Goal: Information Seeking & Learning: Learn about a topic

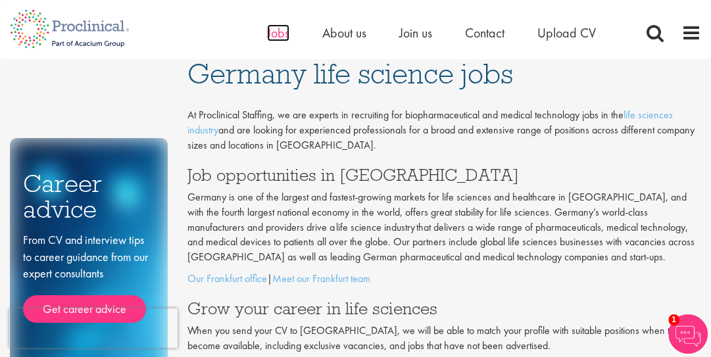
click at [285, 30] on span "Jobs" at bounding box center [278, 32] width 22 height 17
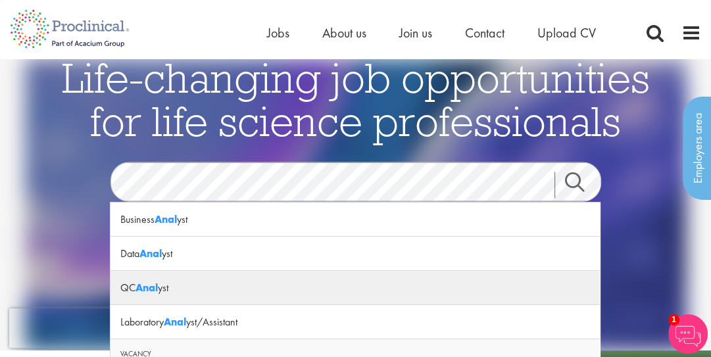
click at [141, 295] on div "QC Anal yst" at bounding box center [355, 288] width 489 height 34
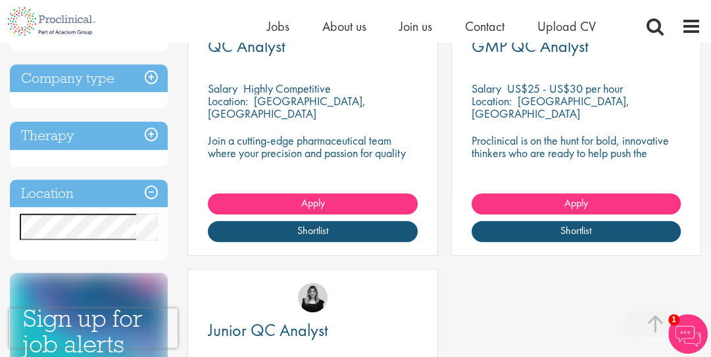
scroll to position [308, 0]
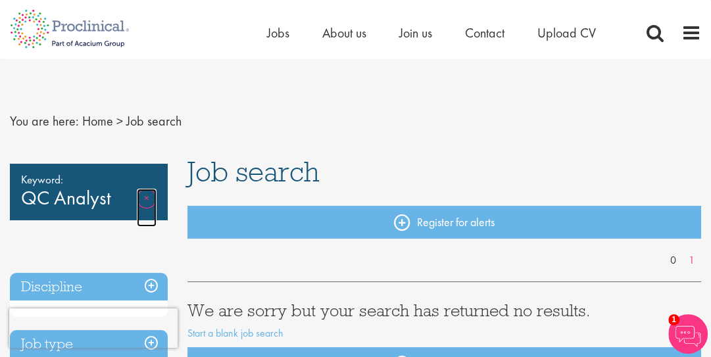
click at [147, 195] on link "Remove" at bounding box center [147, 208] width 20 height 38
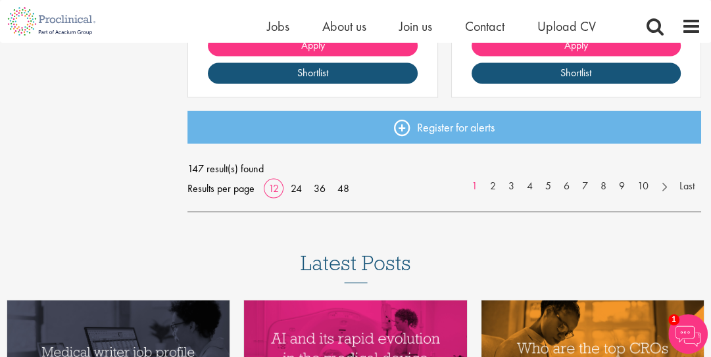
scroll to position [1927, 0]
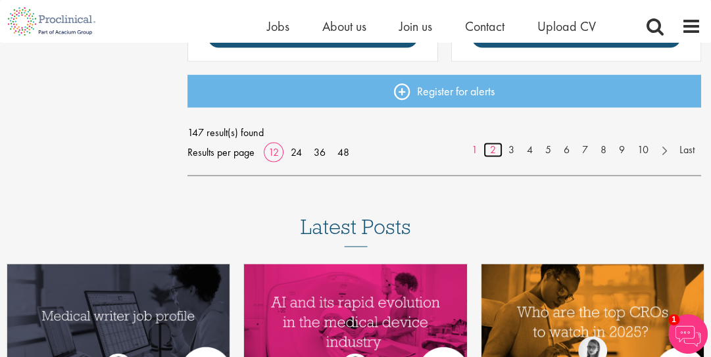
click at [497, 147] on link "2" at bounding box center [493, 150] width 19 height 15
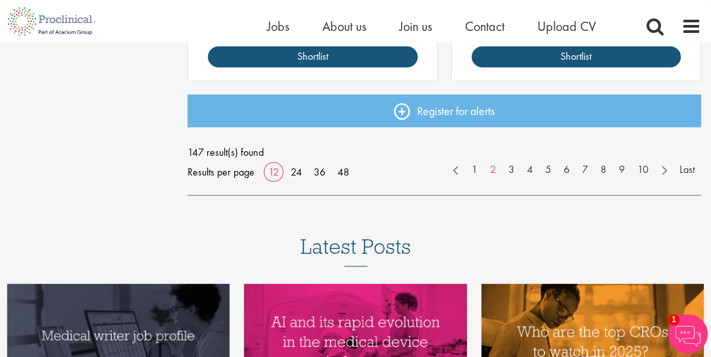
scroll to position [1908, 0]
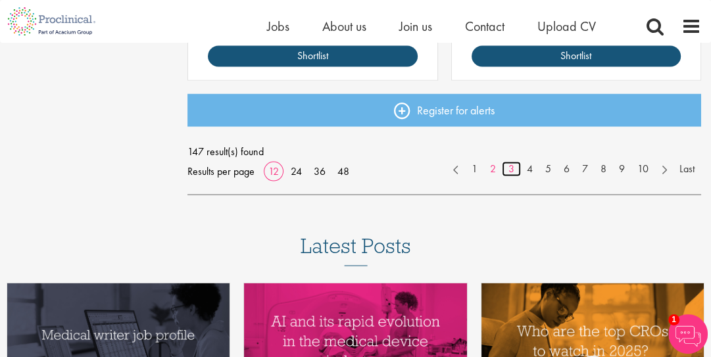
click at [508, 172] on link "3" at bounding box center [511, 169] width 19 height 15
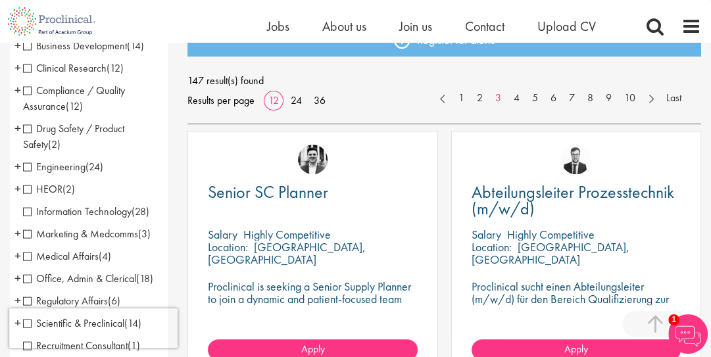
scroll to position [162, 0]
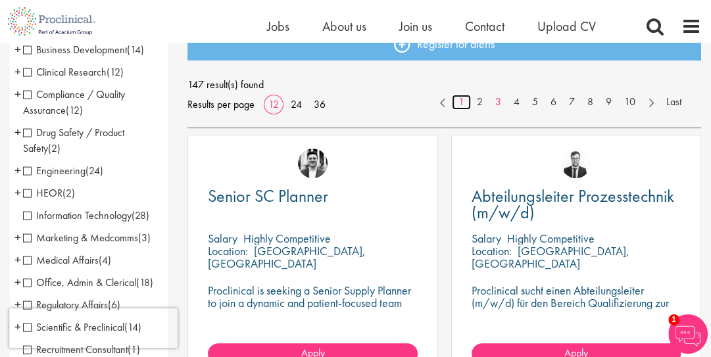
click at [463, 103] on link "1" at bounding box center [461, 102] width 19 height 15
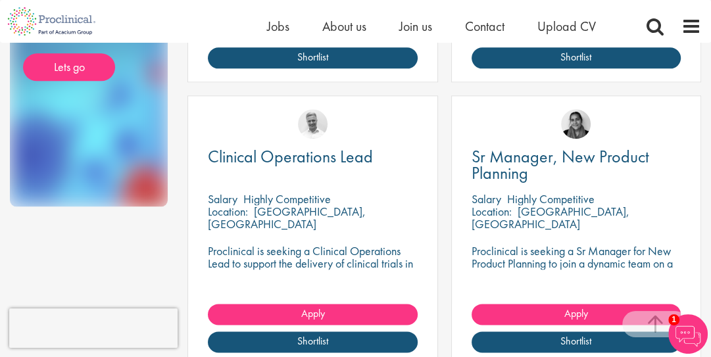
scroll to position [1068, 0]
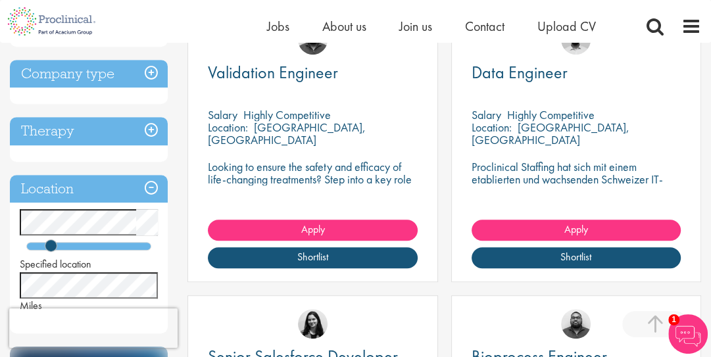
scroll to position [574, 0]
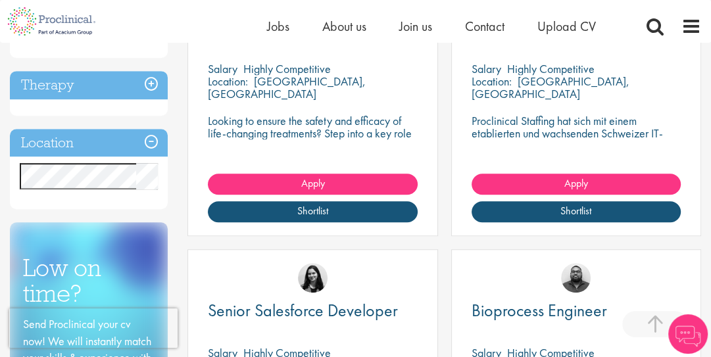
scroll to position [621, 0]
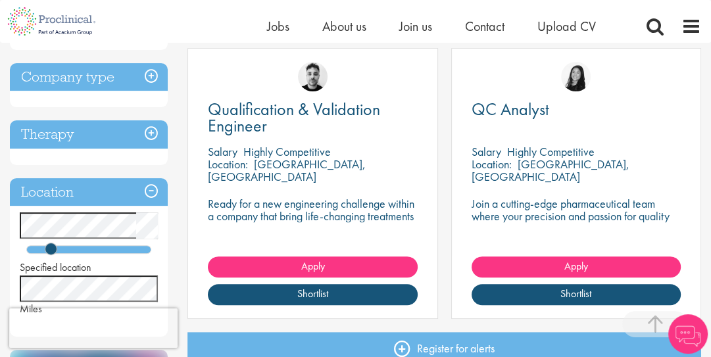
scroll to position [245, 0]
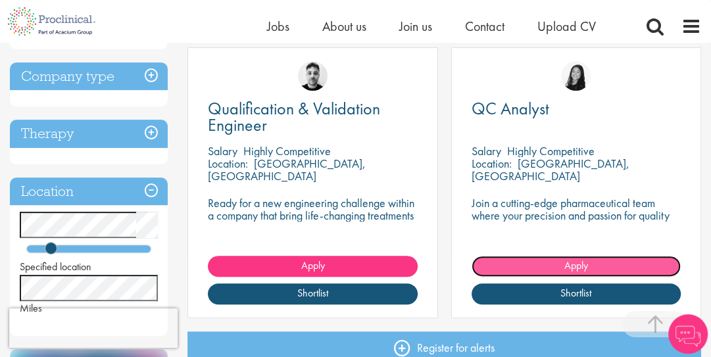
click at [592, 261] on link "Apply" at bounding box center [576, 266] width 209 height 21
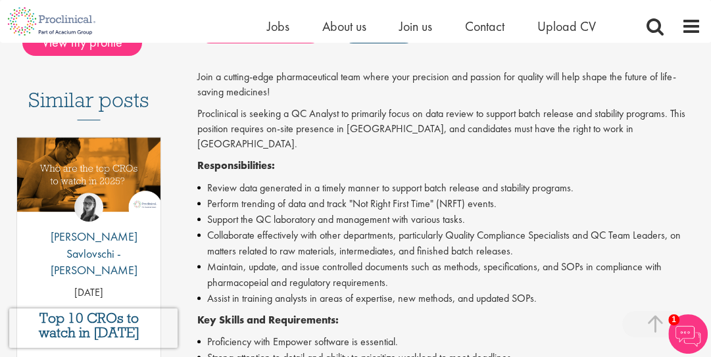
scroll to position [313, 0]
